Goal: Check status: Check status

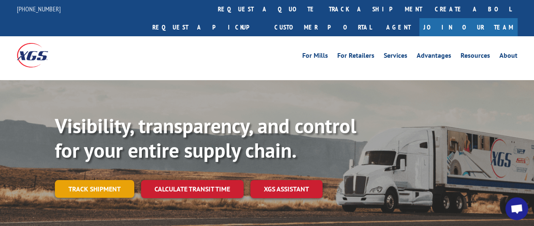
click at [80, 180] on link "Track shipment" at bounding box center [94, 189] width 79 height 18
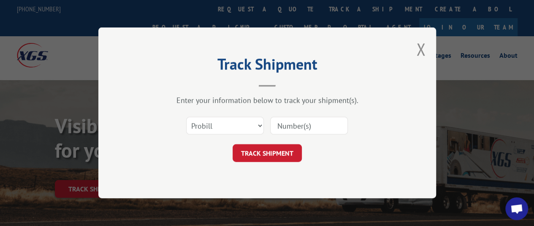
click at [299, 127] on input at bounding box center [309, 126] width 78 height 18
paste input "362554"
type input "362554"
click at [267, 155] on button "TRACK SHIPMENT" at bounding box center [267, 154] width 69 height 18
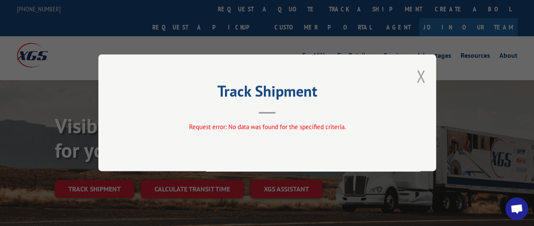
click at [422, 77] on button "Close modal" at bounding box center [420, 76] width 9 height 22
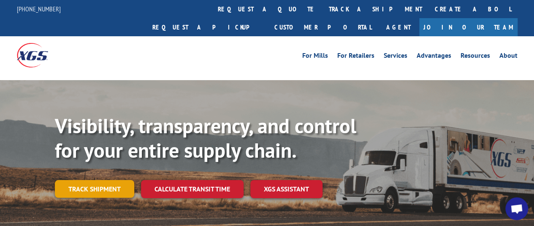
click at [101, 180] on link "Track shipment" at bounding box center [94, 189] width 79 height 18
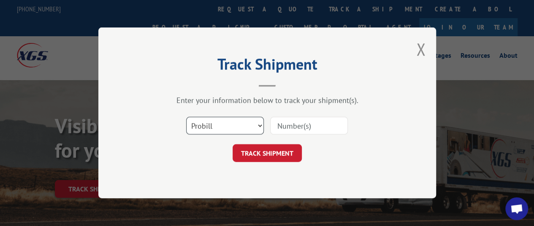
click at [220, 123] on select "Select category... Probill BOL PO" at bounding box center [225, 126] width 78 height 18
select select "bol"
click at [186, 117] on select "Select category... Probill BOL PO" at bounding box center [225, 126] width 78 height 18
click at [306, 125] on input at bounding box center [309, 126] width 78 height 18
paste input "362554"
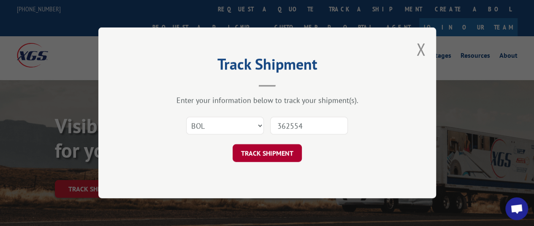
type input "362554"
click at [256, 152] on button "TRACK SHIPMENT" at bounding box center [267, 154] width 69 height 18
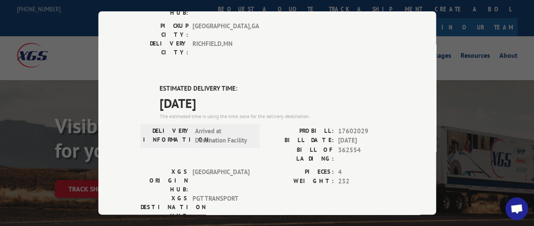
scroll to position [211, 0]
